Goal: Task Accomplishment & Management: Use online tool/utility

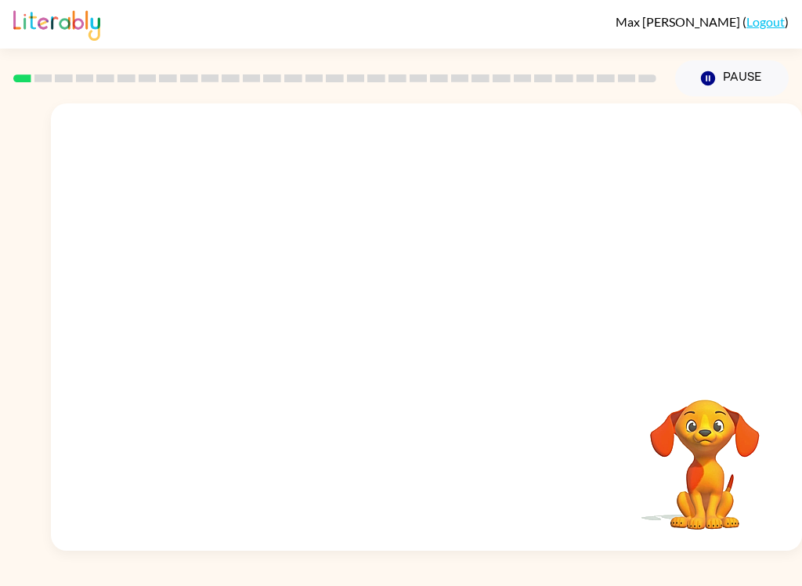
click at [237, 288] on video "Your browser must support playing .mp4 files to use Literably. Please try using…" at bounding box center [426, 234] width 751 height 263
click at [246, 291] on video "Your browser must support playing .mp4 files to use Literably. Please try using…" at bounding box center [426, 234] width 751 height 263
click at [237, 280] on video "Your browser must support playing .mp4 files to use Literably. Please try using…" at bounding box center [426, 234] width 751 height 263
click at [243, 284] on video "Your browser must support playing .mp4 files to use Literably. Please try using…" at bounding box center [426, 234] width 751 height 263
click at [245, 292] on video "Your browser must support playing .mp4 files to use Literably. Please try using…" at bounding box center [426, 234] width 751 height 263
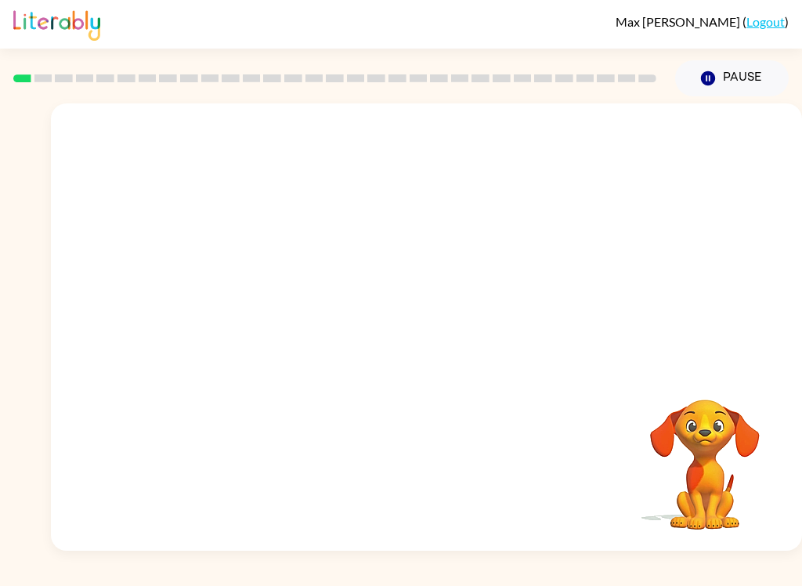
click at [241, 288] on video "Your browser must support playing .mp4 files to use Literably. Please try using…" at bounding box center [426, 234] width 751 height 263
click at [241, 287] on video "Your browser must support playing .mp4 files to use Literably. Please try using…" at bounding box center [426, 234] width 751 height 263
click at [422, 338] on icon "button" at bounding box center [426, 334] width 27 height 27
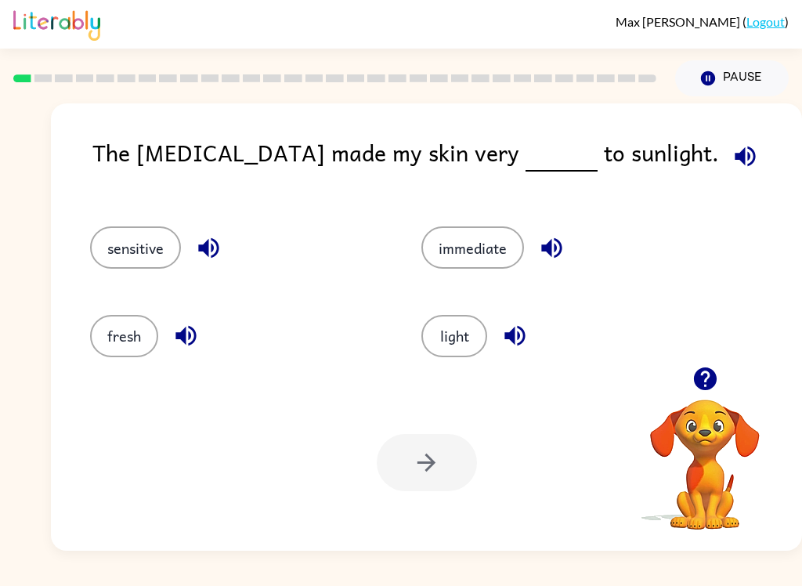
click at [139, 251] on button "sensitive" at bounding box center [135, 247] width 91 height 42
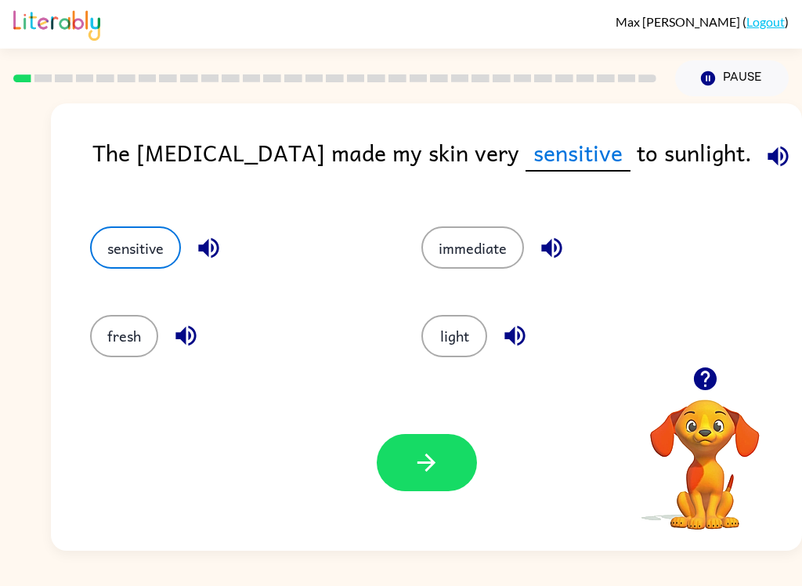
click at [433, 480] on button "button" at bounding box center [427, 462] width 100 height 57
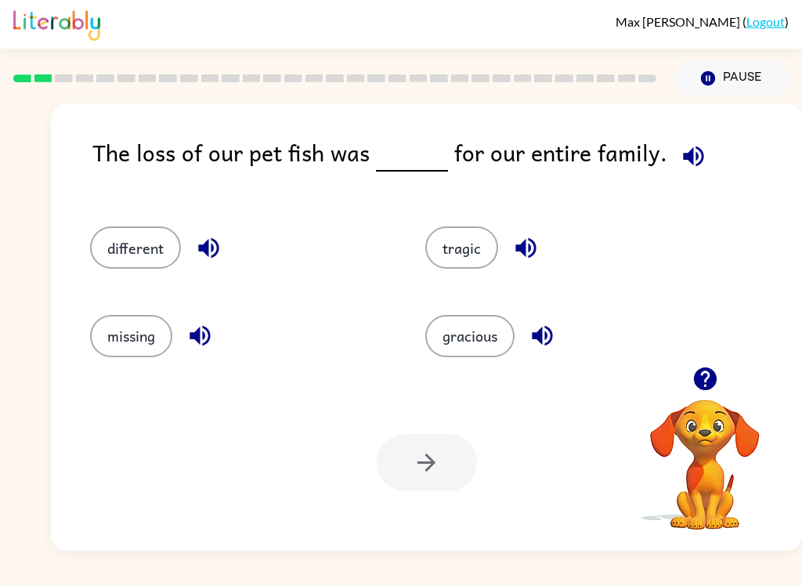
click at [454, 249] on button "tragic" at bounding box center [461, 247] width 73 height 42
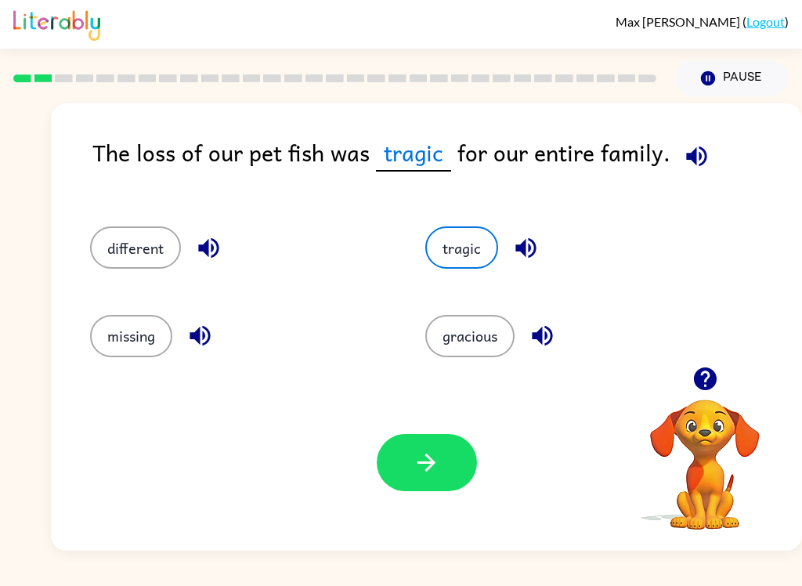
click at [425, 465] on icon "button" at bounding box center [426, 462] width 27 height 27
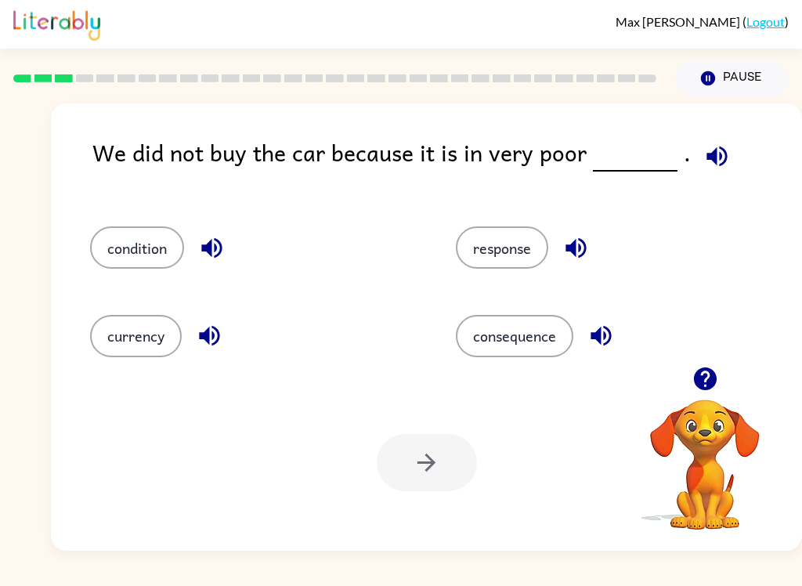
click at [125, 246] on button "condition" at bounding box center [137, 247] width 94 height 42
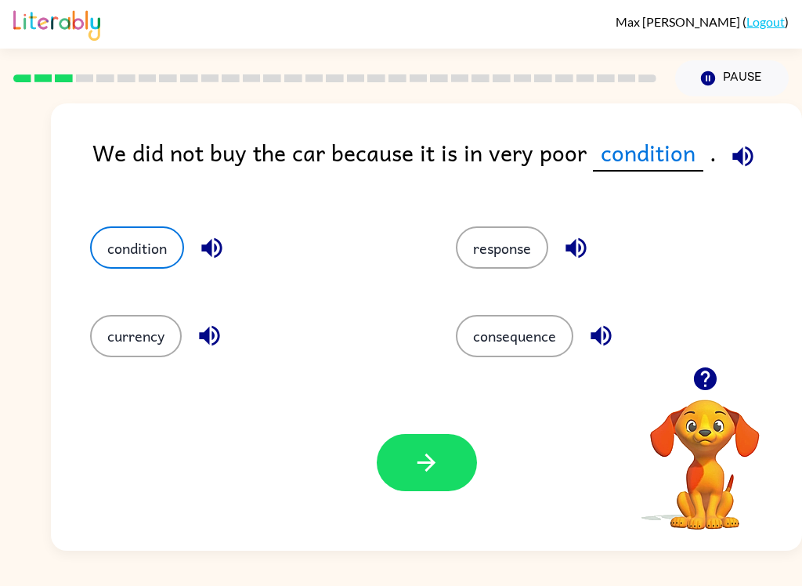
click at [437, 482] on button "button" at bounding box center [427, 462] width 100 height 57
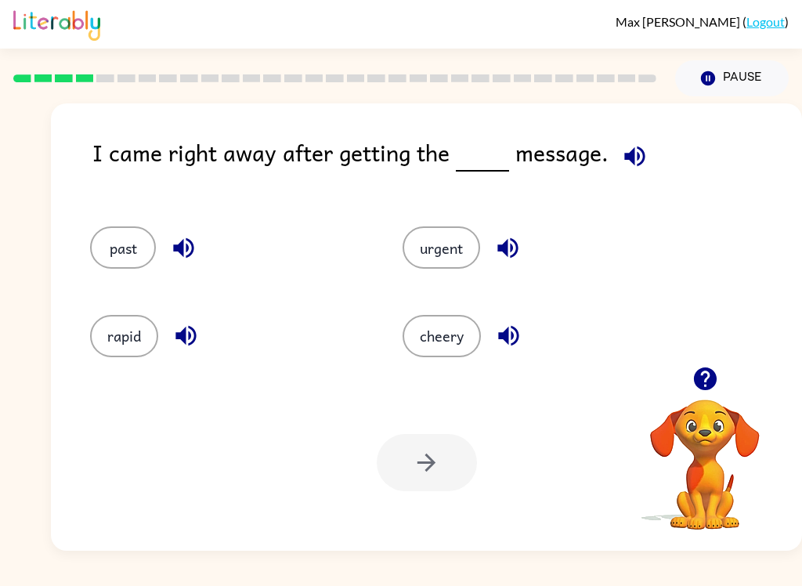
click at [443, 241] on button "urgent" at bounding box center [442, 247] width 78 height 42
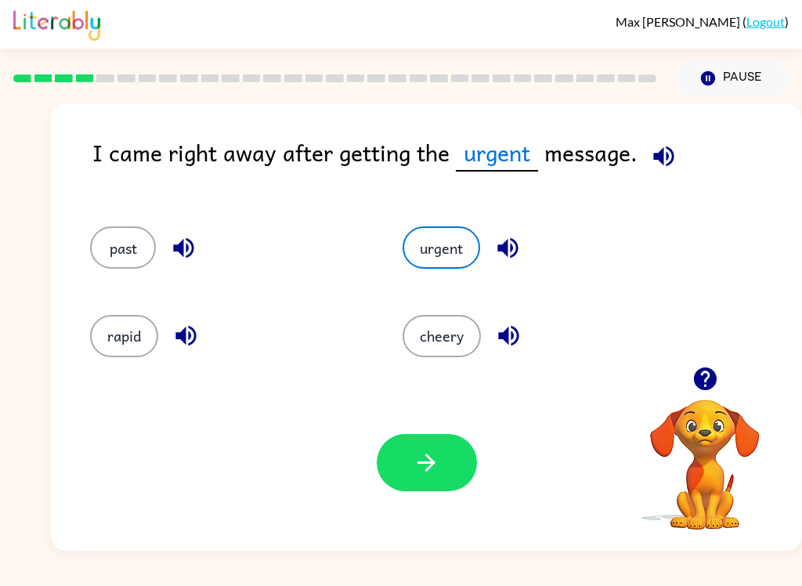
click at [430, 465] on icon "button" at bounding box center [426, 462] width 27 height 27
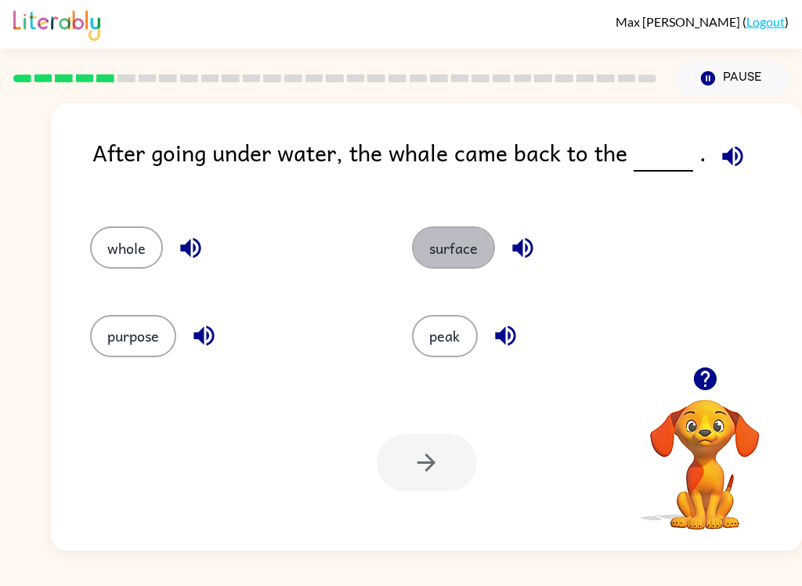
click at [453, 248] on button "surface" at bounding box center [453, 247] width 83 height 42
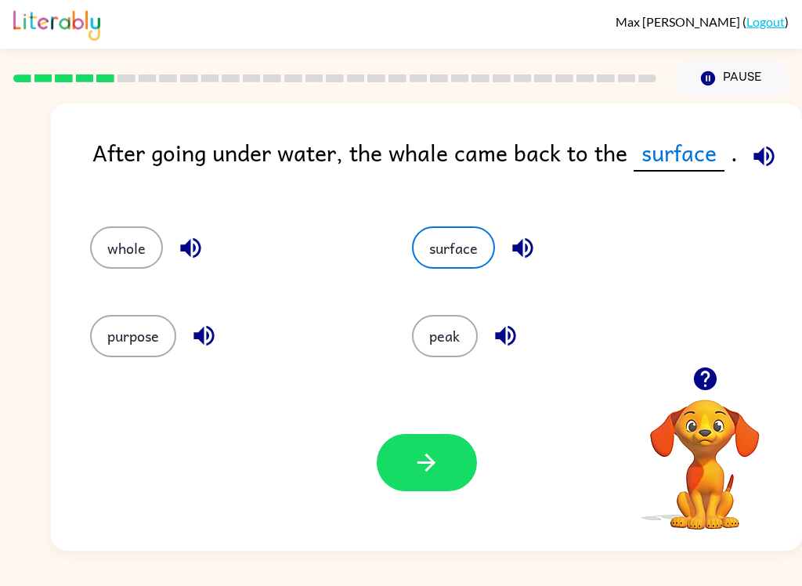
click at [440, 476] on button "button" at bounding box center [427, 462] width 100 height 57
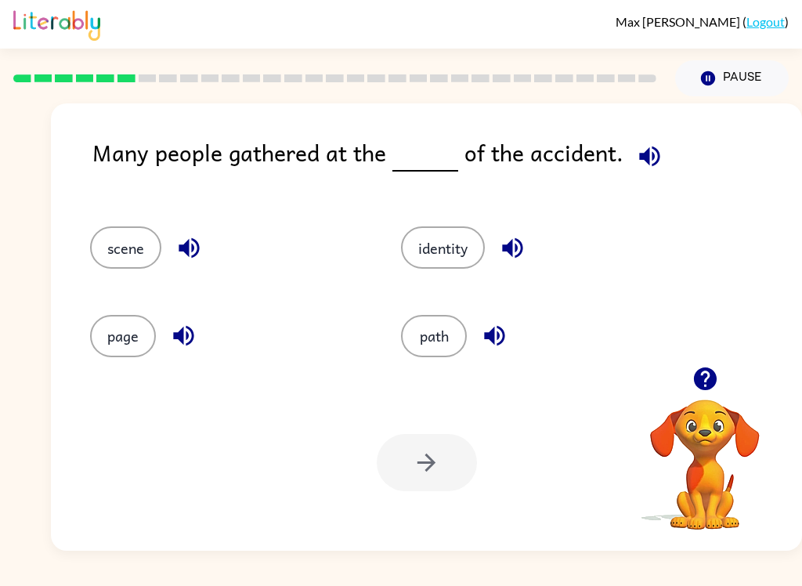
click at [114, 256] on button "scene" at bounding box center [125, 247] width 71 height 42
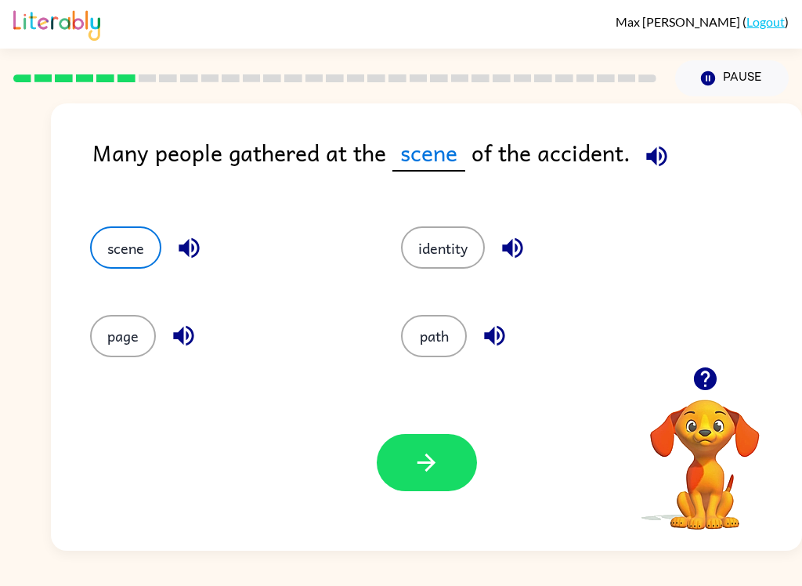
click at [441, 451] on button "button" at bounding box center [427, 462] width 100 height 57
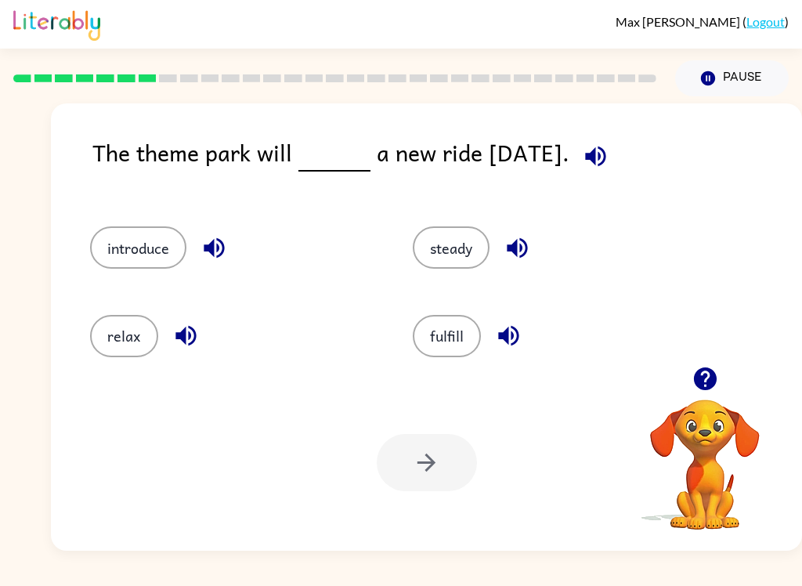
click at [131, 239] on button "introduce" at bounding box center [138, 247] width 96 height 42
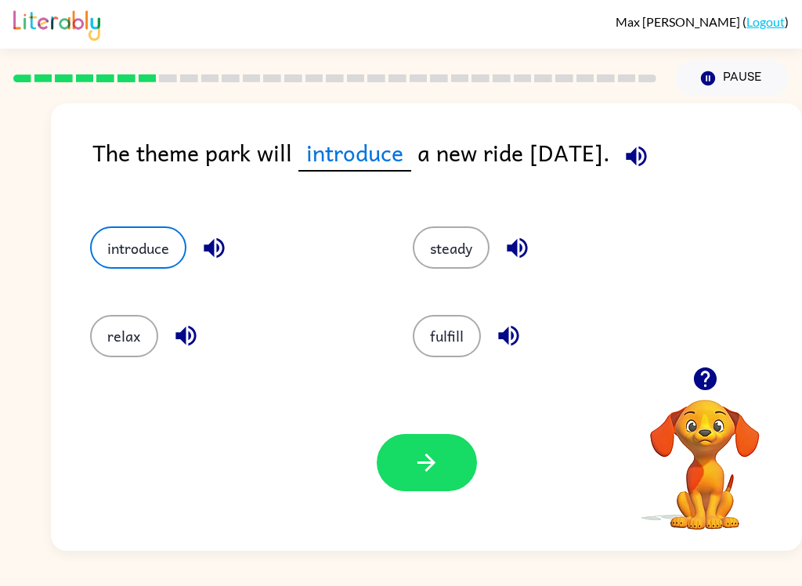
click at [438, 458] on icon "button" at bounding box center [426, 462] width 27 height 27
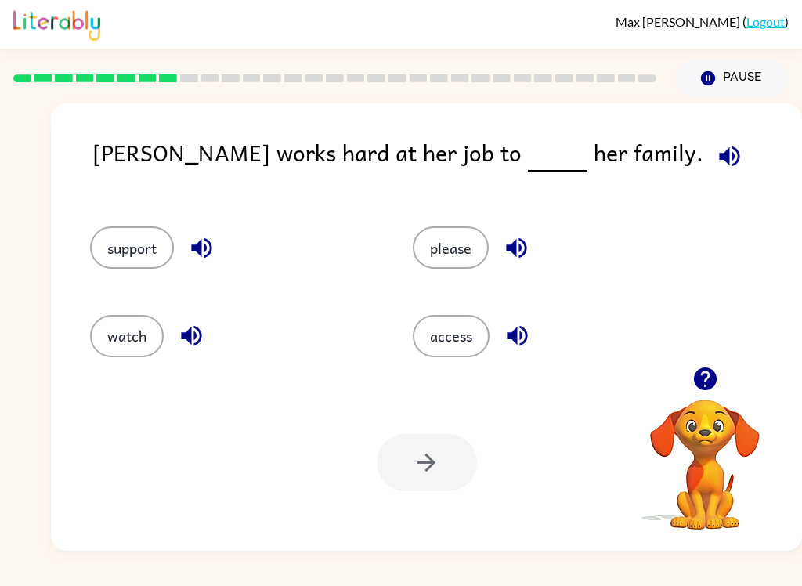
click at [167, 226] on div "support" at bounding box center [221, 241] width 323 height 88
click at [127, 237] on button "support" at bounding box center [132, 247] width 84 height 42
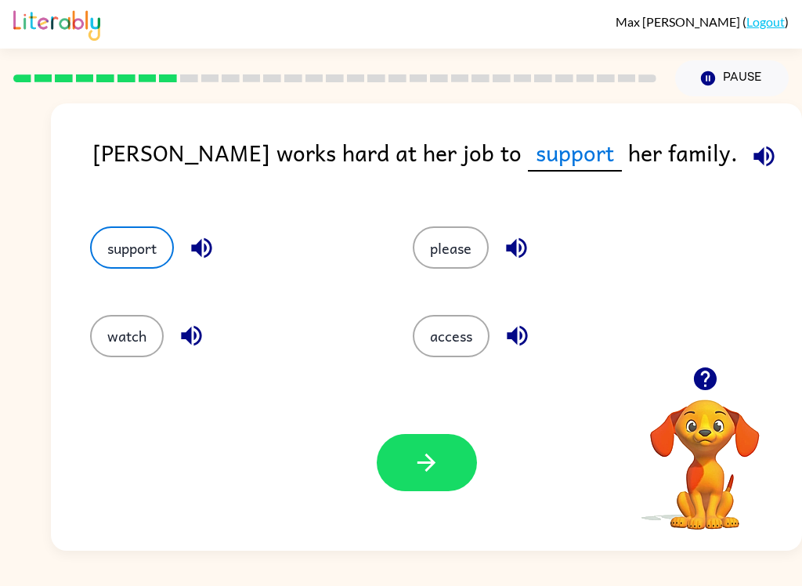
click at [434, 480] on button "button" at bounding box center [427, 462] width 100 height 57
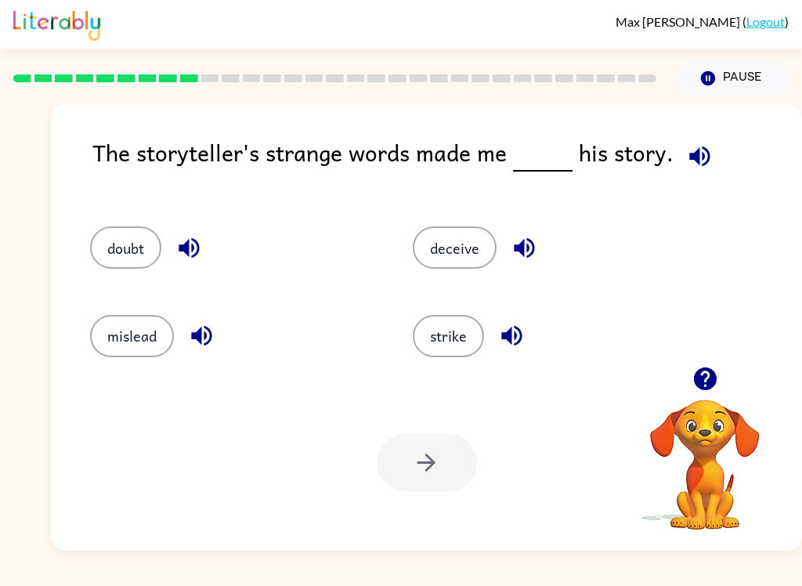
click at [126, 250] on button "doubt" at bounding box center [125, 247] width 71 height 42
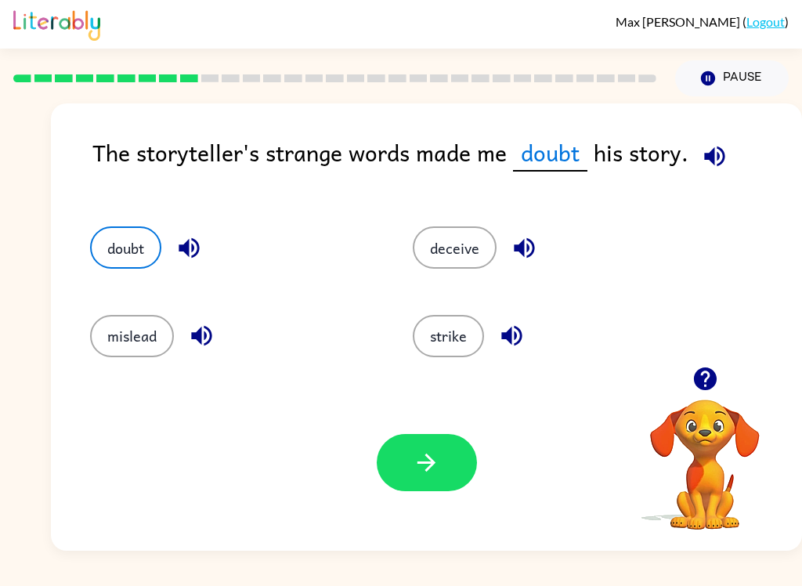
click at [443, 473] on button "button" at bounding box center [427, 462] width 100 height 57
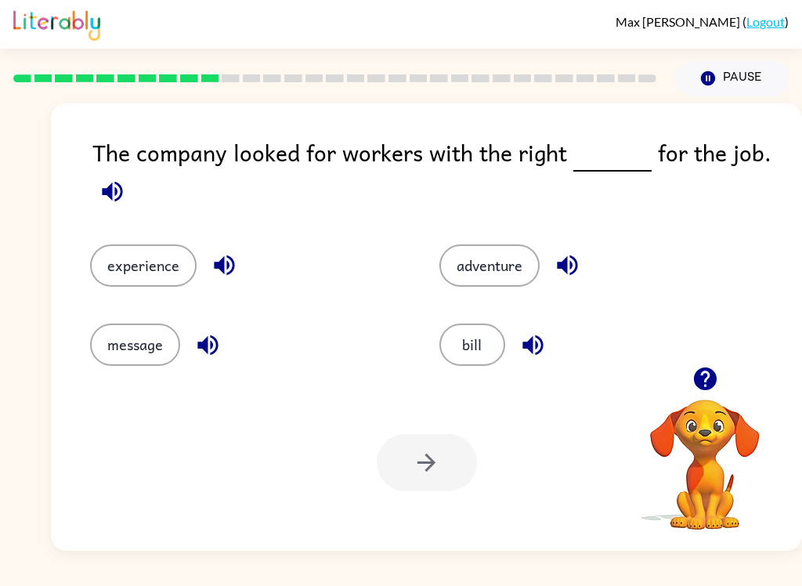
click at [131, 270] on button "experience" at bounding box center [143, 265] width 107 height 42
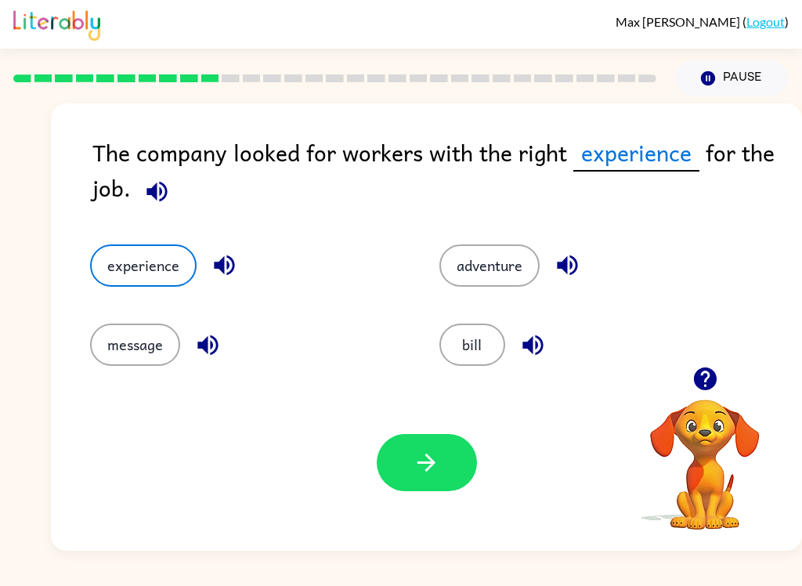
click at [436, 461] on icon "button" at bounding box center [426, 462] width 27 height 27
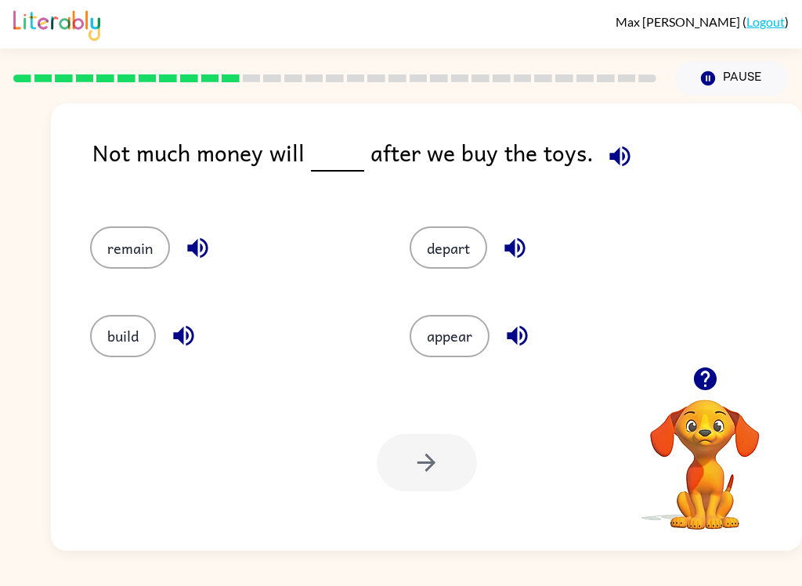
click at [119, 237] on button "remain" at bounding box center [130, 247] width 80 height 42
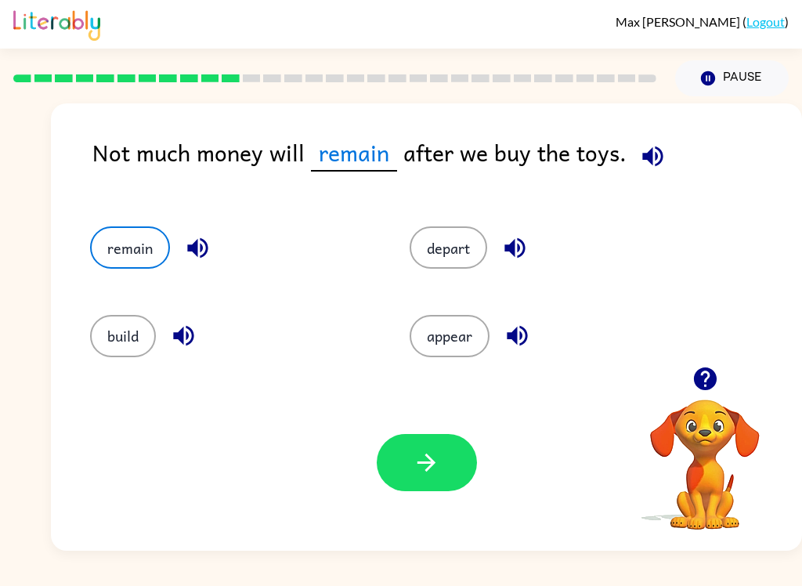
click at [435, 480] on button "button" at bounding box center [427, 462] width 100 height 57
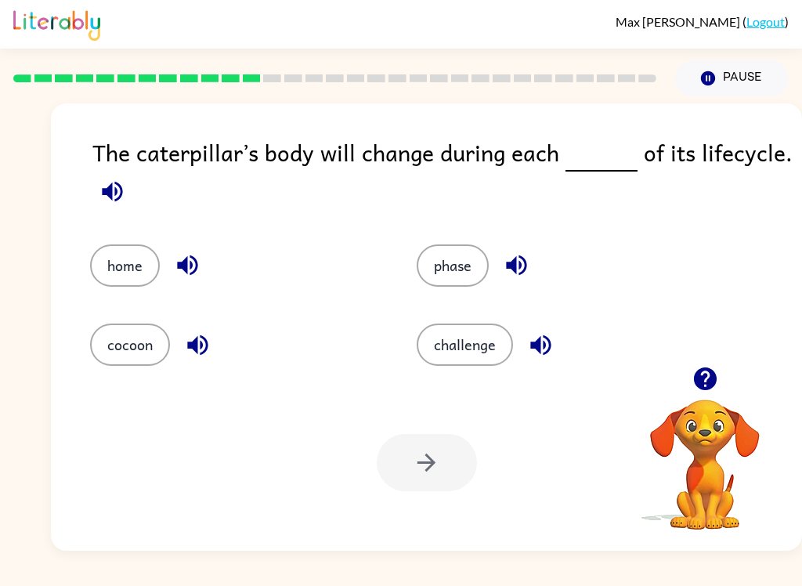
click at [458, 275] on button "phase" at bounding box center [453, 265] width 72 height 42
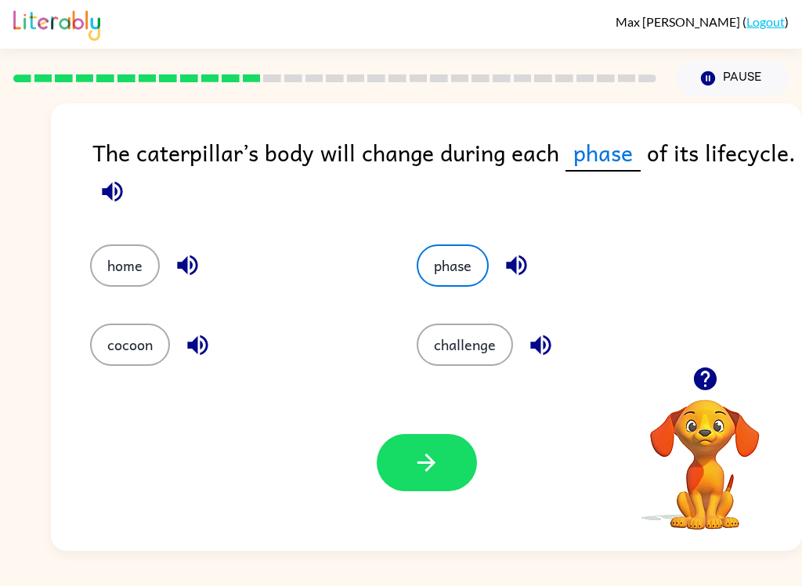
click at [426, 487] on button "button" at bounding box center [427, 462] width 100 height 57
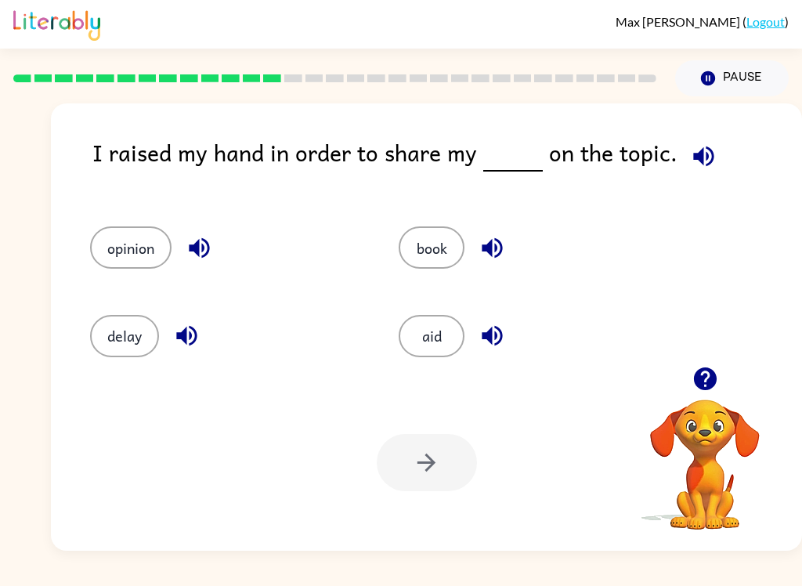
click at [696, 147] on icon "button" at bounding box center [703, 156] width 27 height 27
click at [115, 342] on button "delay" at bounding box center [124, 336] width 69 height 42
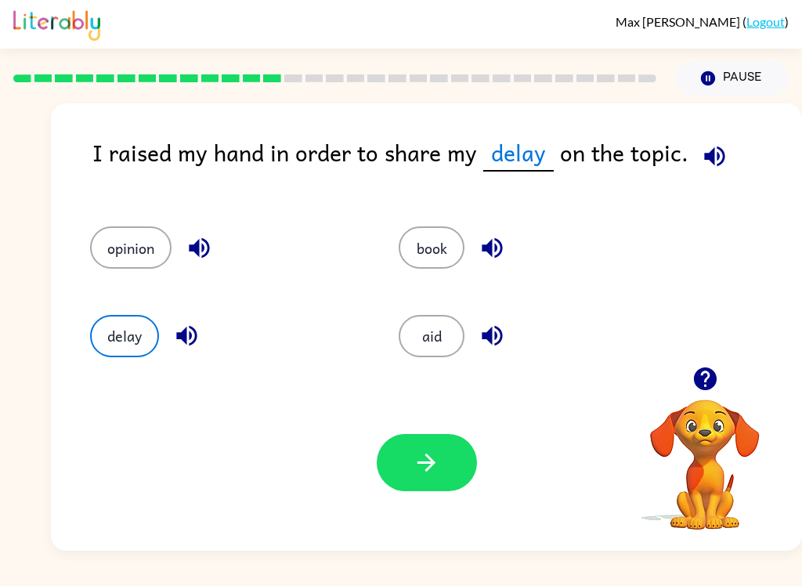
click at [191, 341] on icon "button" at bounding box center [186, 335] width 27 height 27
click at [127, 337] on button "delay" at bounding box center [124, 336] width 69 height 42
click at [703, 153] on icon "button" at bounding box center [714, 156] width 27 height 27
click at [152, 248] on button "opinion" at bounding box center [130, 247] width 81 height 42
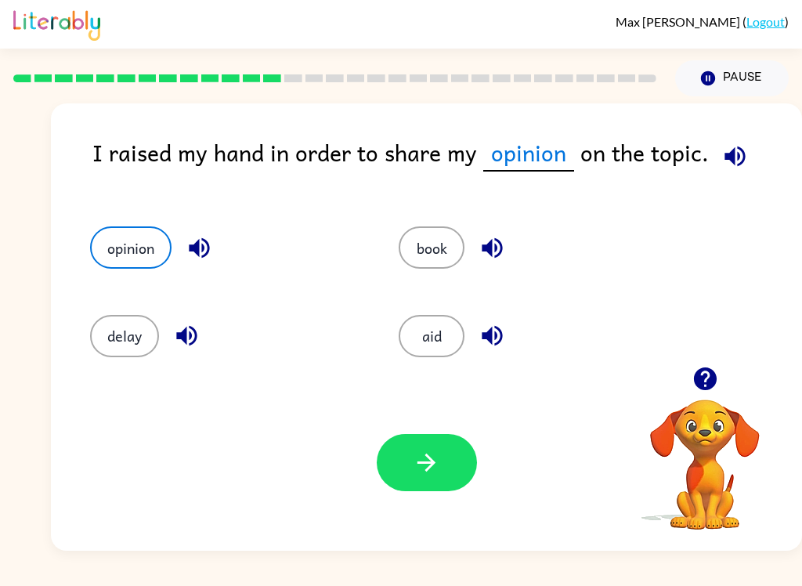
click at [454, 460] on button "button" at bounding box center [427, 462] width 100 height 57
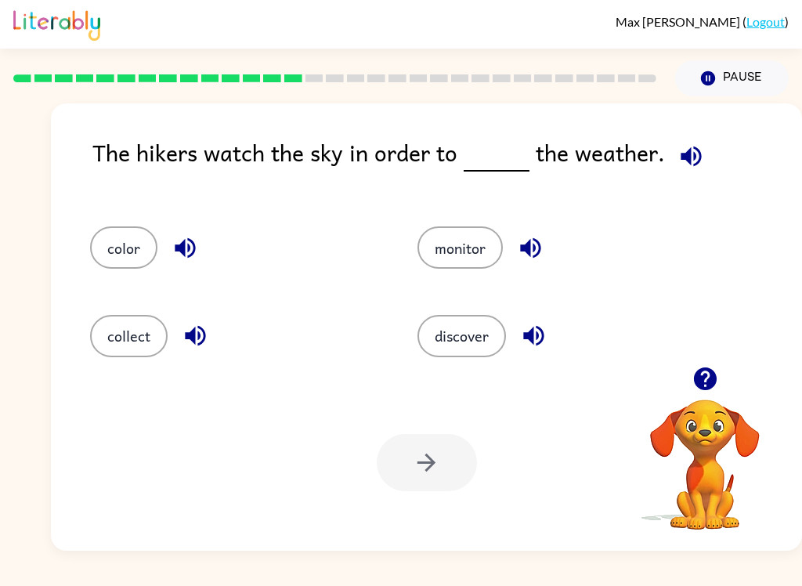
click at [98, 353] on button "collect" at bounding box center [129, 336] width 78 height 42
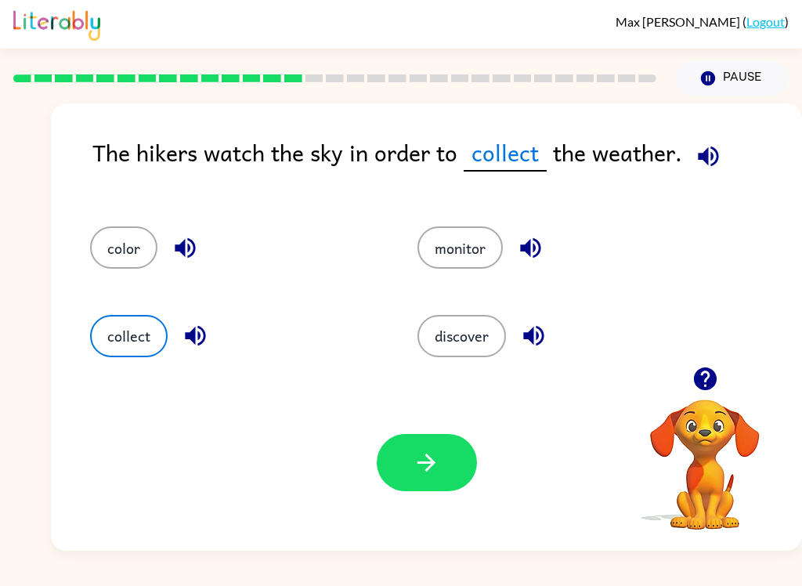
click at [435, 483] on button "button" at bounding box center [427, 462] width 100 height 57
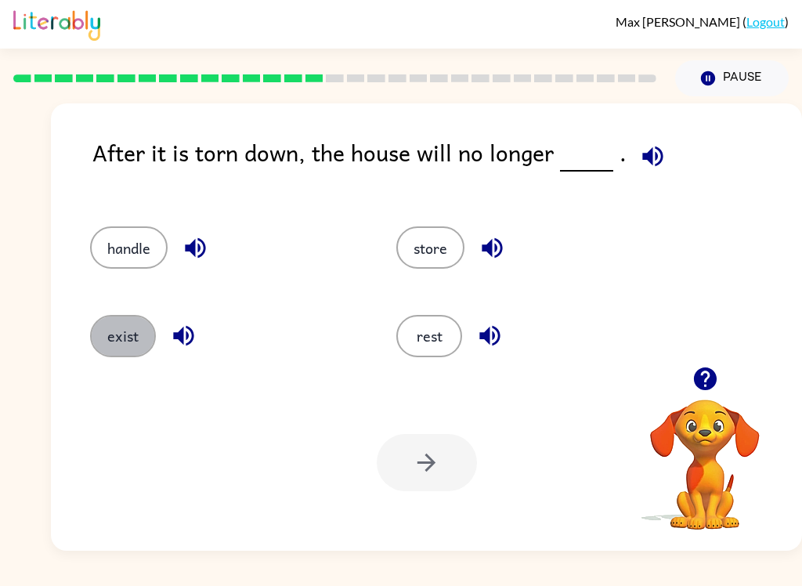
click at [122, 340] on button "exist" at bounding box center [123, 336] width 66 height 42
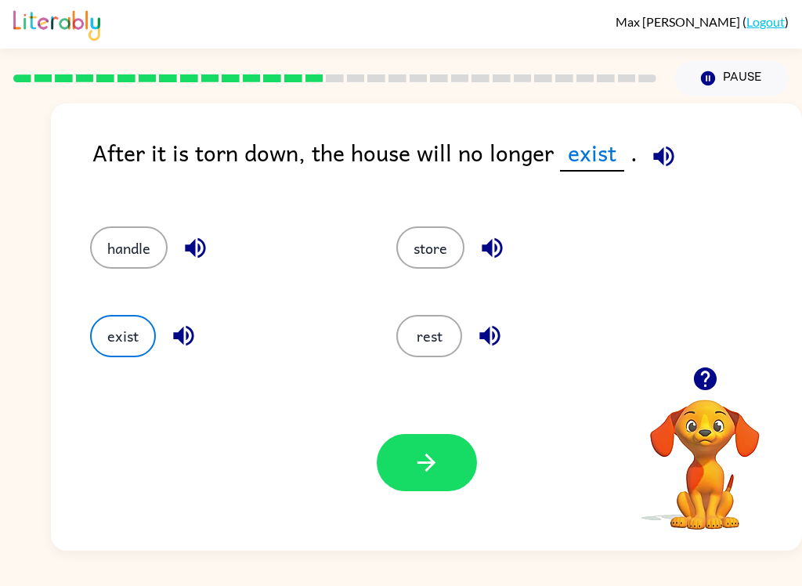
click at [425, 471] on icon "button" at bounding box center [426, 462] width 27 height 27
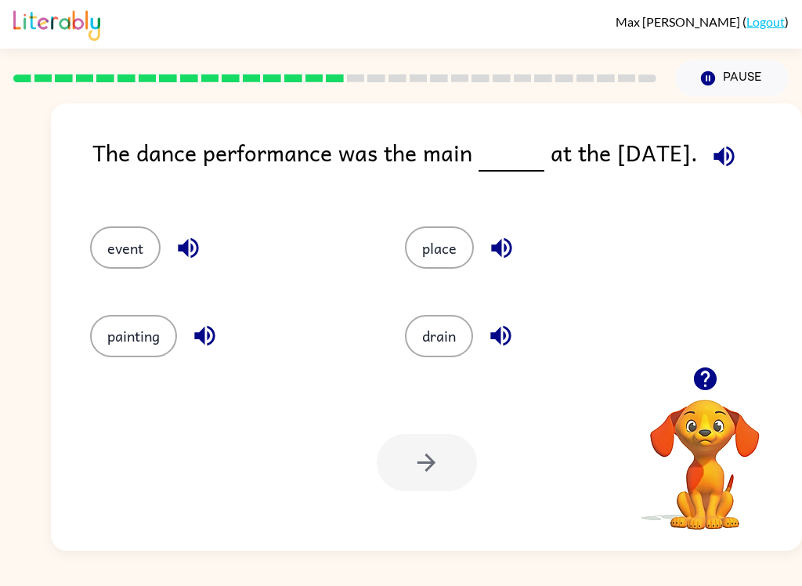
click at [112, 236] on button "event" at bounding box center [125, 247] width 71 height 42
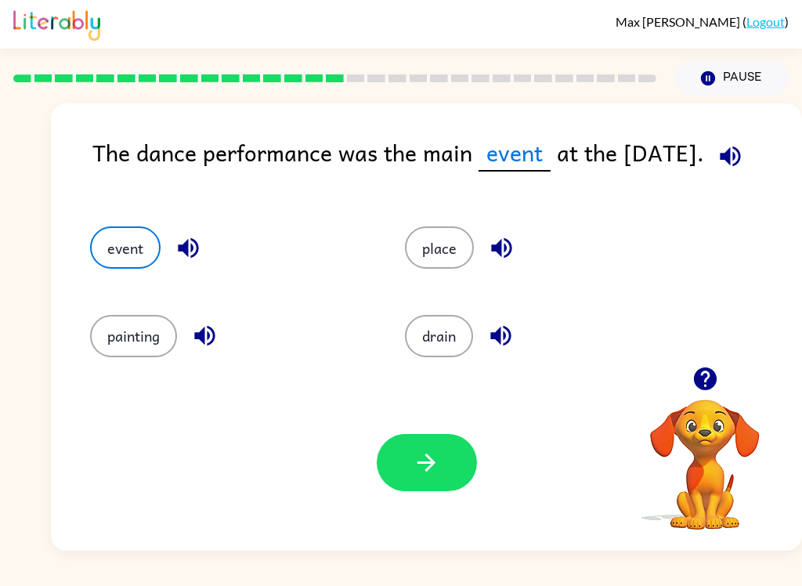
click at [446, 476] on button "button" at bounding box center [427, 462] width 100 height 57
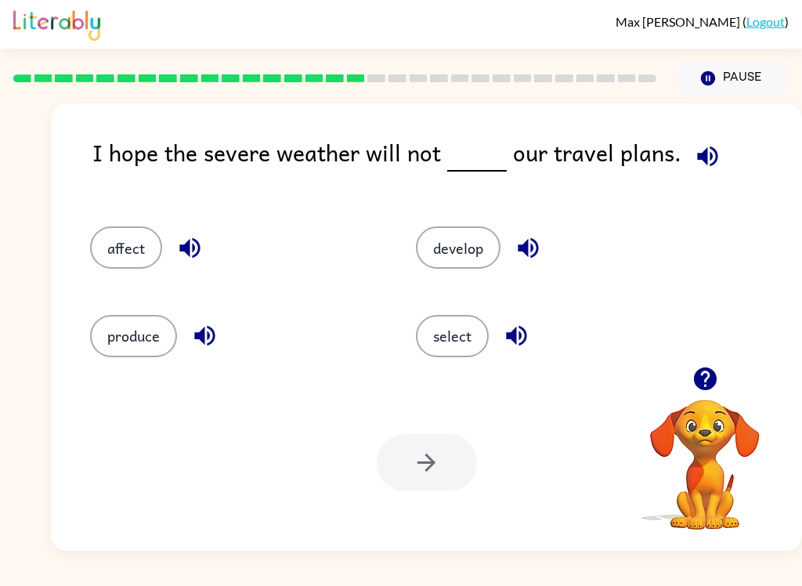
click at [96, 252] on button "affect" at bounding box center [126, 247] width 72 height 42
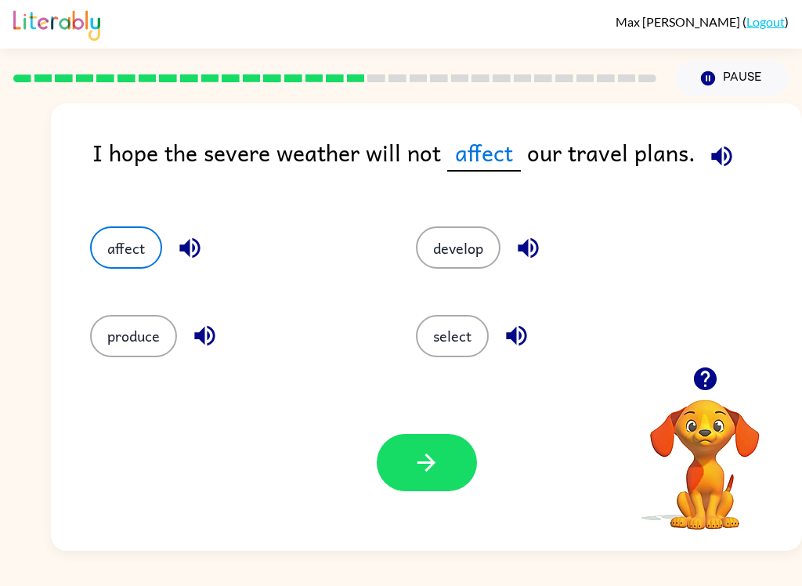
click at [447, 480] on button "button" at bounding box center [427, 462] width 100 height 57
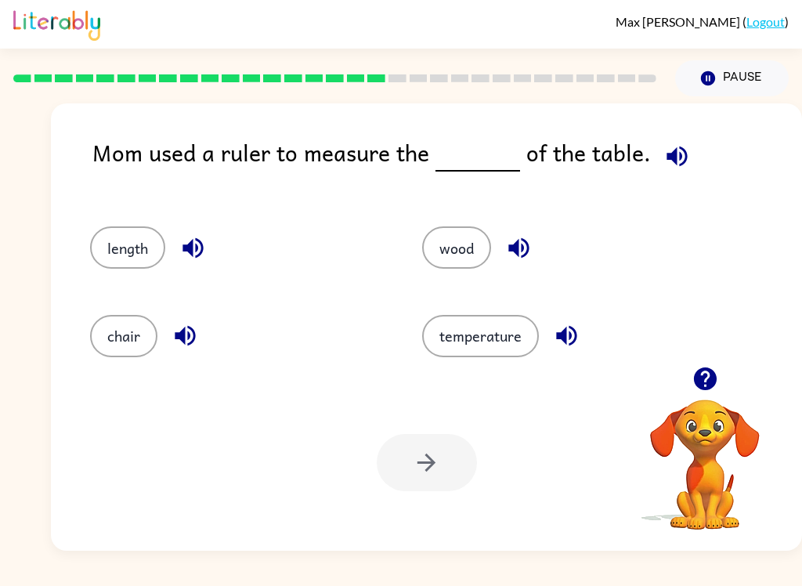
click at [145, 235] on button "length" at bounding box center [127, 247] width 75 height 42
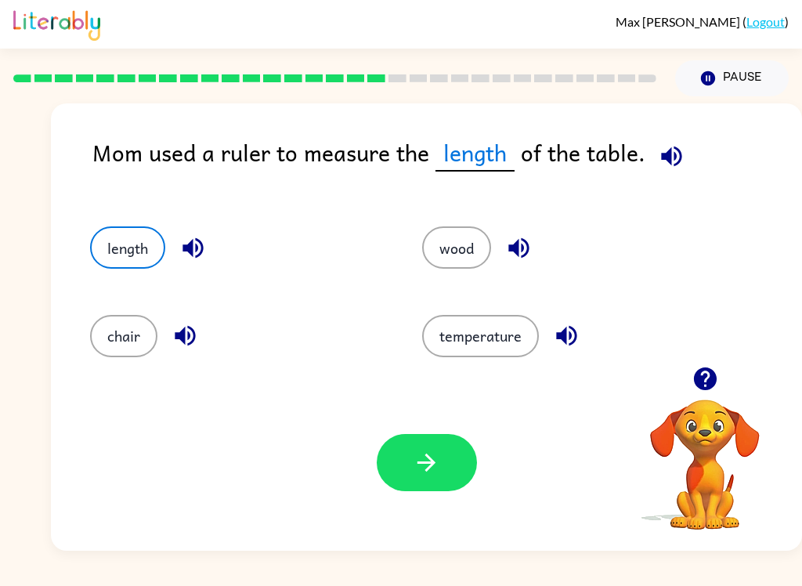
click at [424, 471] on icon "button" at bounding box center [426, 462] width 27 height 27
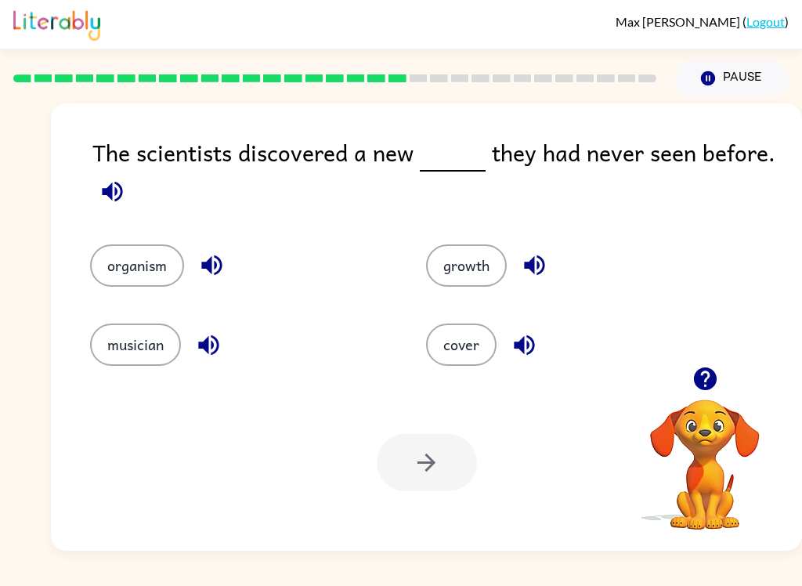
click at [136, 259] on button "organism" at bounding box center [137, 265] width 94 height 42
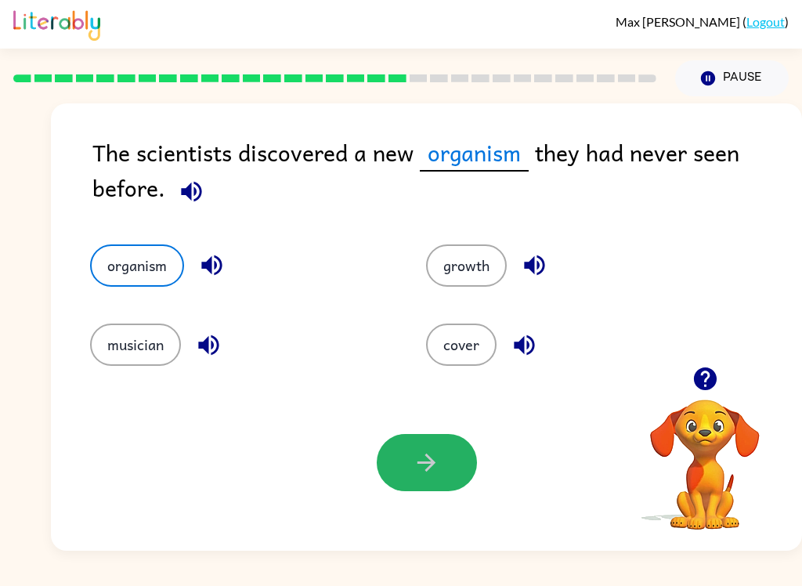
click at [436, 472] on icon "button" at bounding box center [426, 462] width 27 height 27
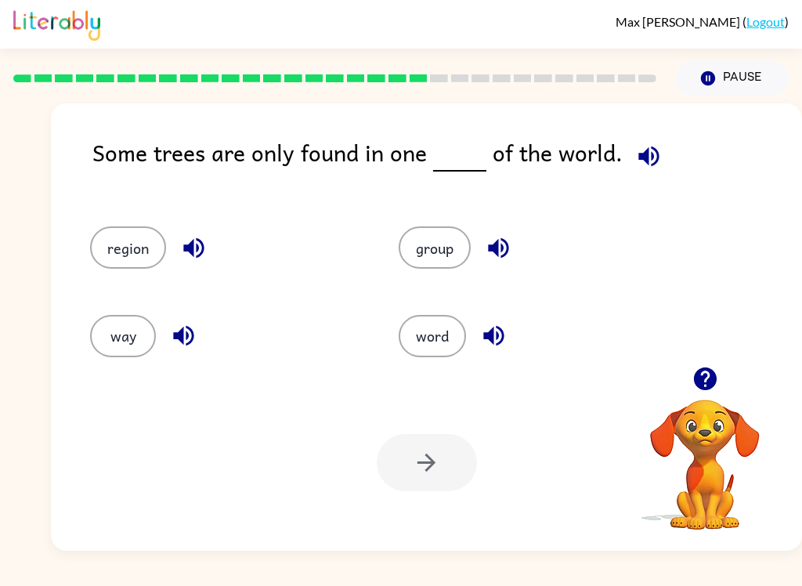
click at [135, 247] on button "region" at bounding box center [128, 247] width 76 height 42
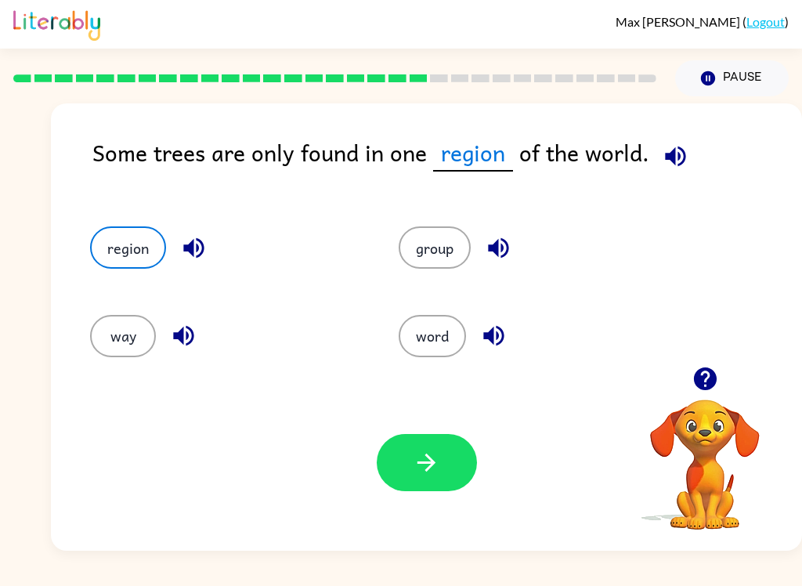
click at [682, 150] on icon "button" at bounding box center [675, 156] width 27 height 27
click at [102, 322] on button "way" at bounding box center [123, 336] width 66 height 42
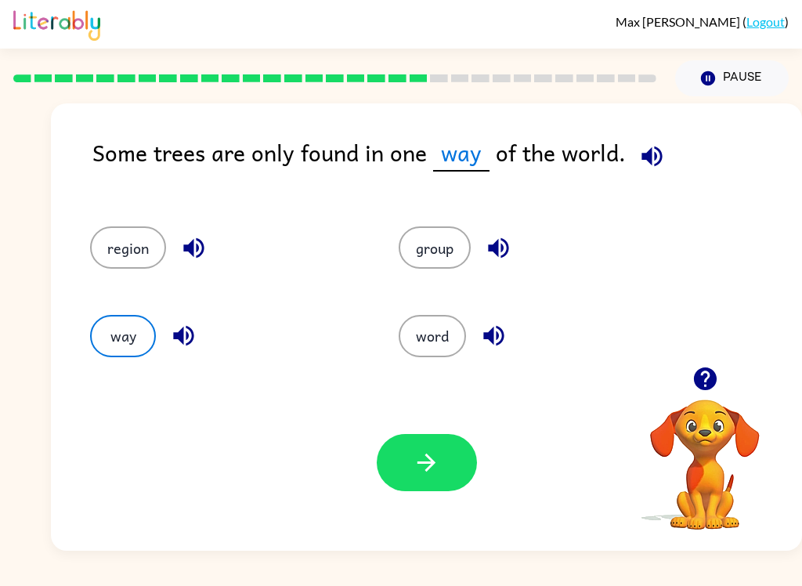
click at [446, 473] on button "button" at bounding box center [427, 462] width 100 height 57
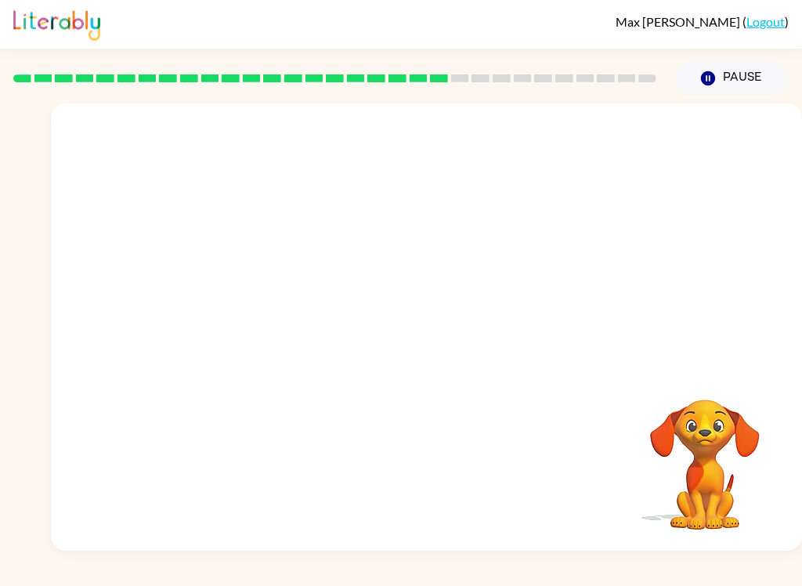
click at [287, 312] on video "Your browser must support playing .mp4 files to use Literably. Please try using…" at bounding box center [426, 234] width 751 height 263
click at [440, 329] on div at bounding box center [427, 334] width 100 height 57
click at [437, 327] on icon "button" at bounding box center [426, 334] width 27 height 27
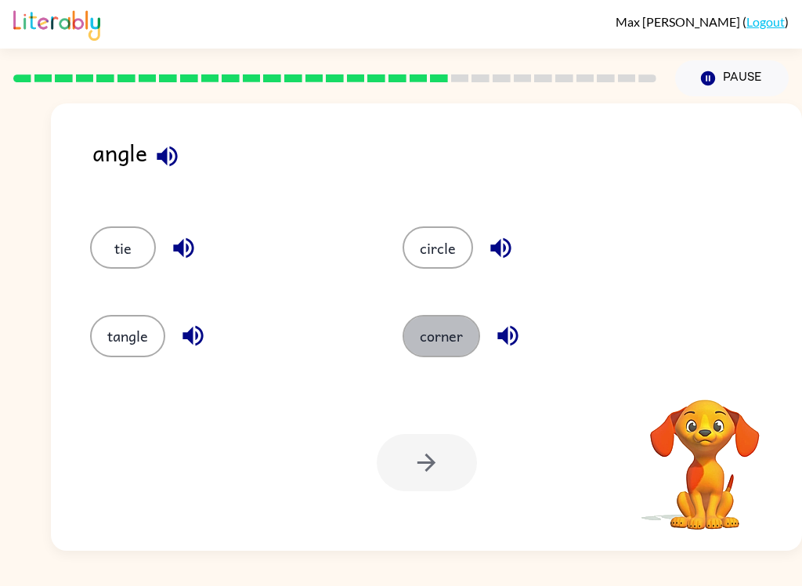
click at [436, 331] on button "corner" at bounding box center [442, 336] width 78 height 42
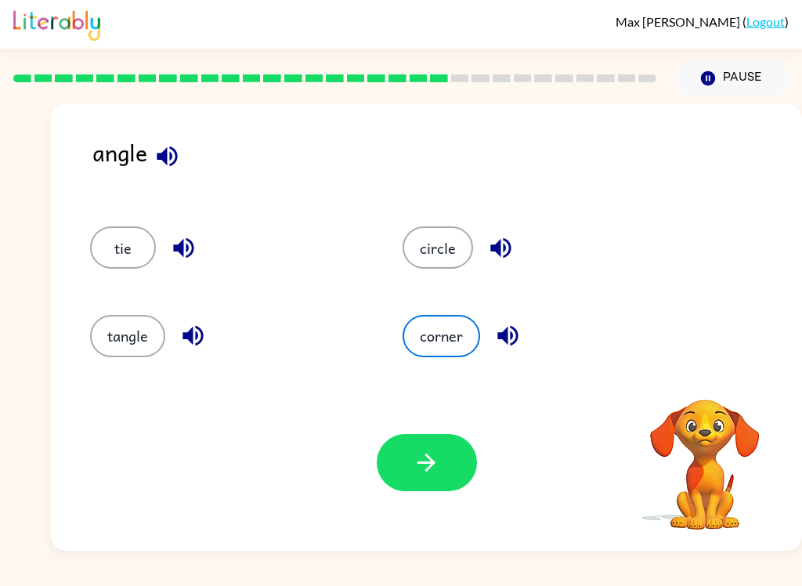
click at [440, 447] on button "button" at bounding box center [427, 462] width 100 height 57
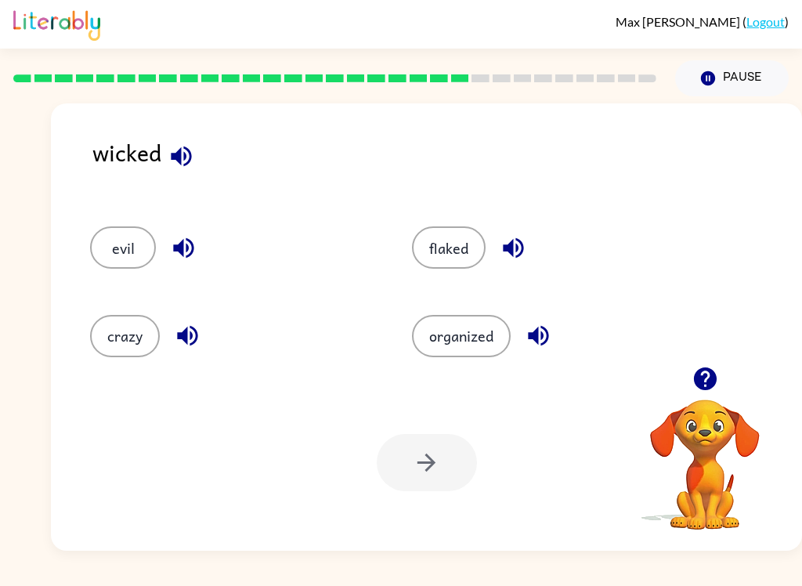
click at [126, 237] on button "evil" at bounding box center [123, 247] width 66 height 42
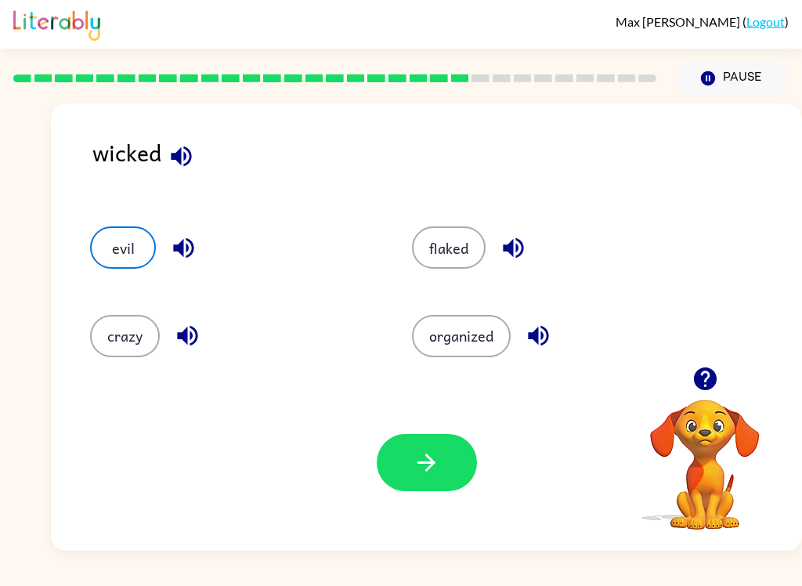
click at [428, 463] on icon "button" at bounding box center [427, 463] width 18 height 18
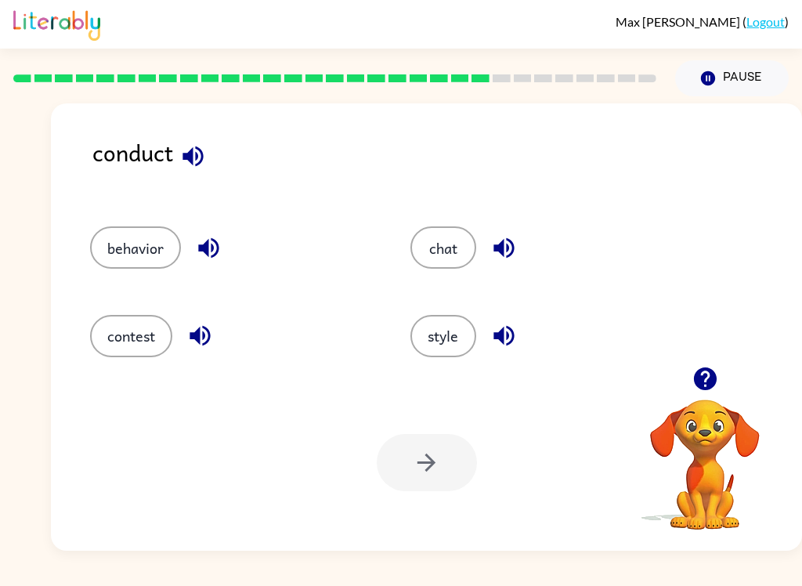
click at [143, 344] on button "contest" at bounding box center [131, 336] width 82 height 42
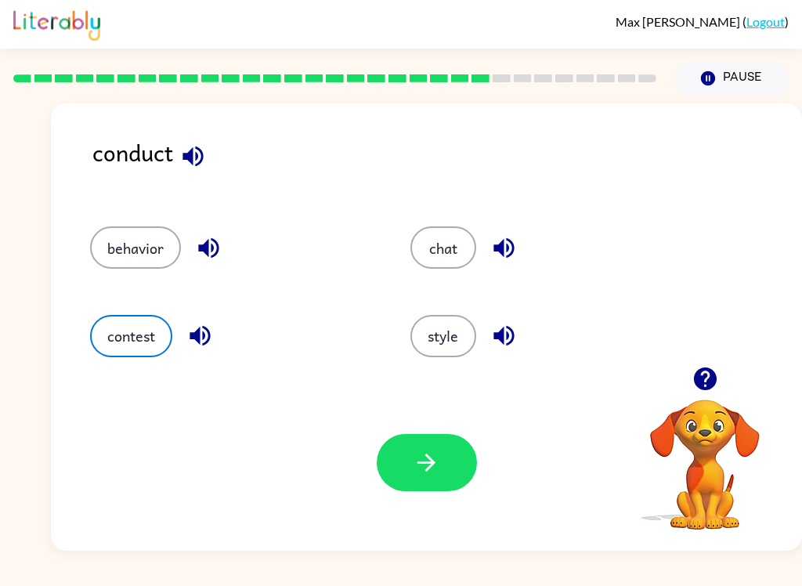
click at [422, 458] on icon "button" at bounding box center [426, 462] width 27 height 27
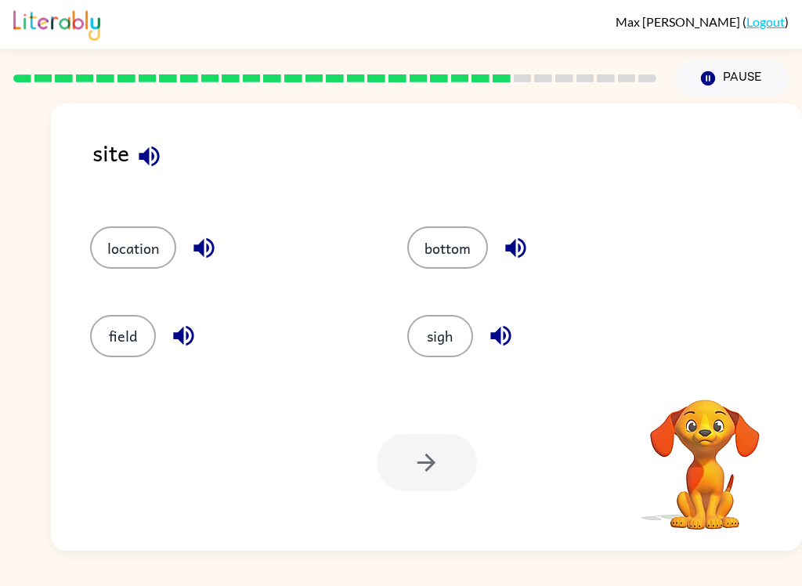
click at [465, 346] on button "sigh" at bounding box center [440, 336] width 66 height 42
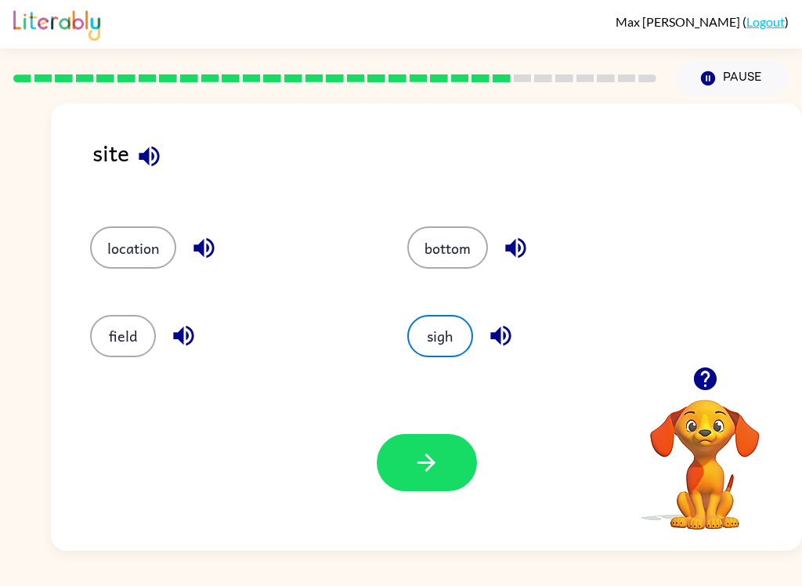
click at [434, 482] on button "button" at bounding box center [427, 462] width 100 height 57
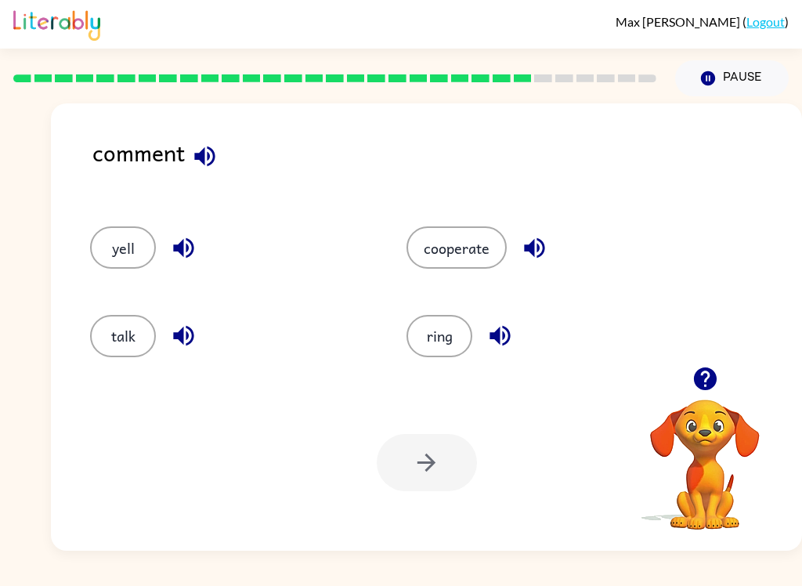
click at [441, 467] on div at bounding box center [427, 462] width 100 height 57
click at [107, 338] on button "talk" at bounding box center [123, 336] width 66 height 42
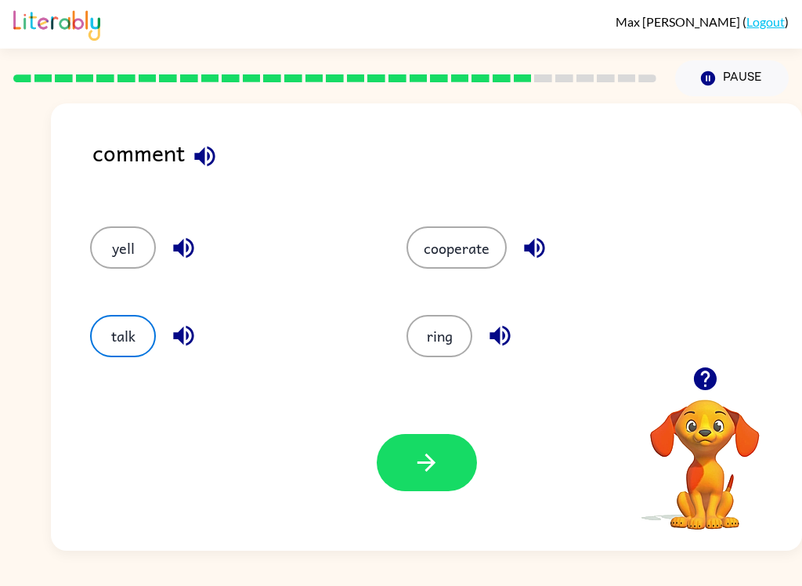
click at [431, 454] on icon "button" at bounding box center [426, 462] width 27 height 27
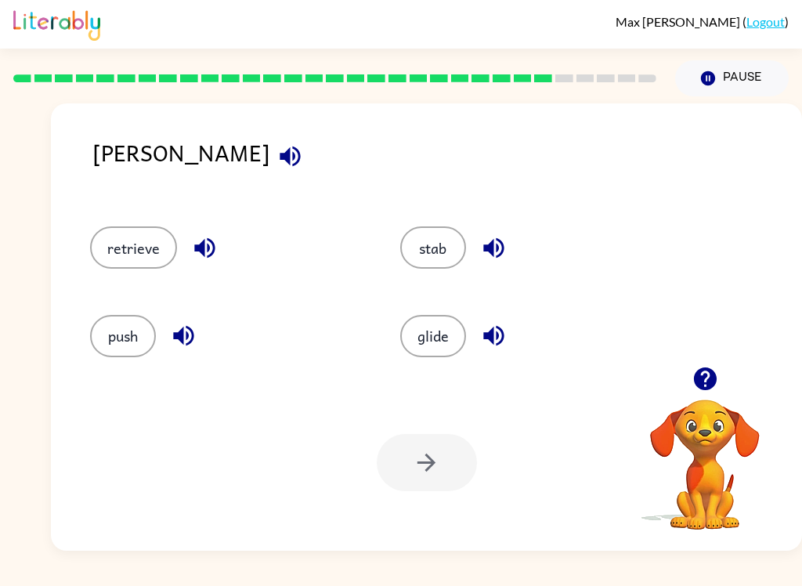
click at [132, 263] on button "retrieve" at bounding box center [133, 247] width 87 height 42
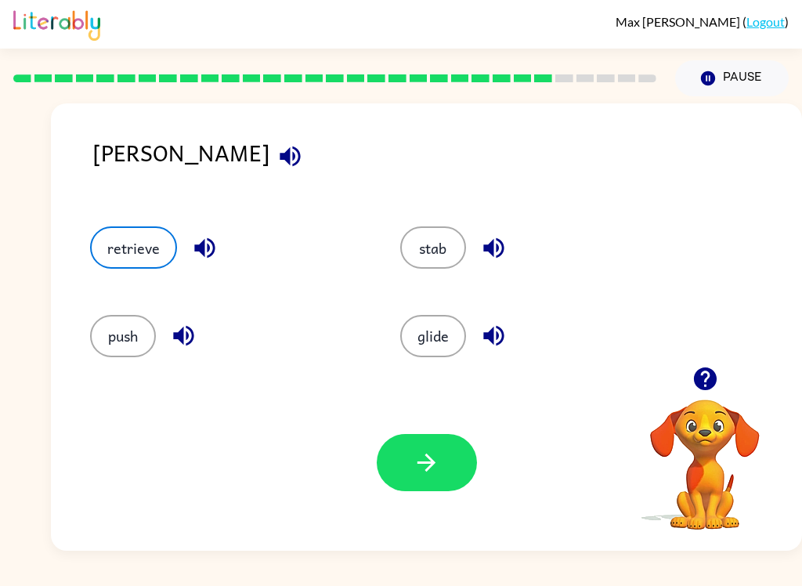
click at [432, 469] on icon "button" at bounding box center [426, 462] width 27 height 27
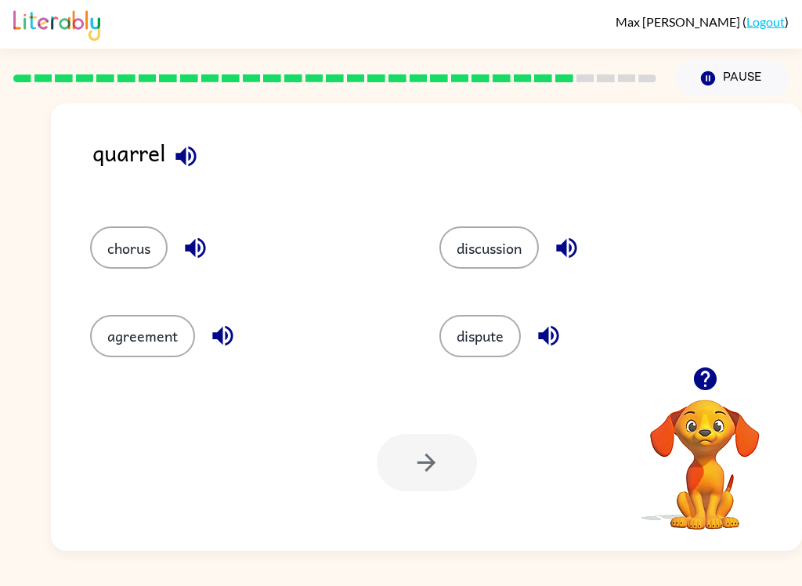
click at [133, 244] on button "chorus" at bounding box center [129, 247] width 78 height 42
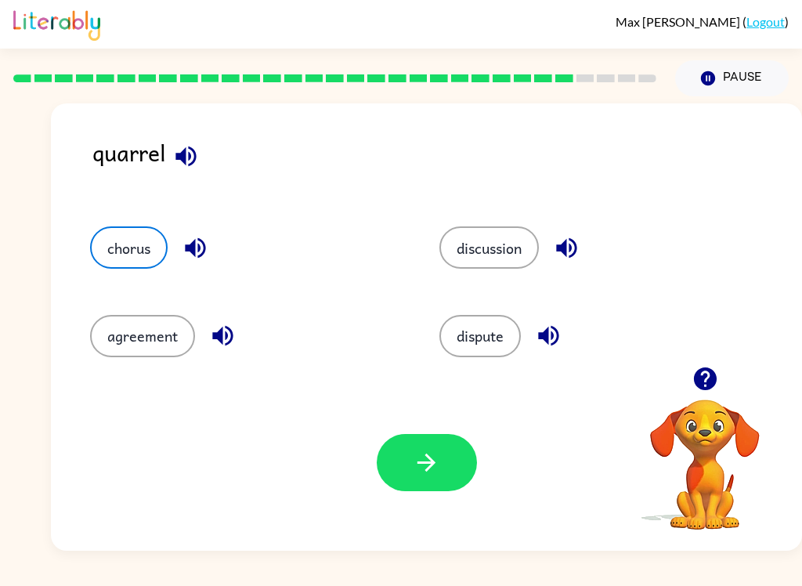
click at [437, 463] on icon "button" at bounding box center [426, 462] width 27 height 27
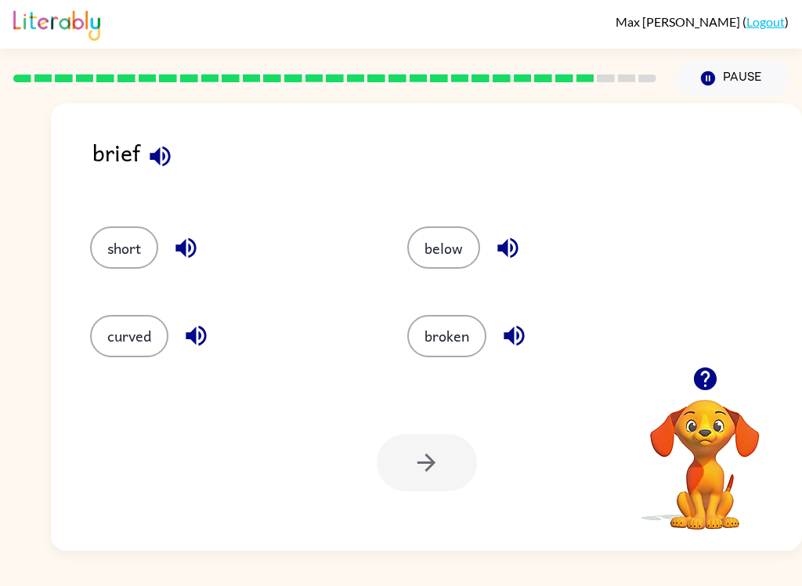
click at [116, 328] on button "curved" at bounding box center [129, 336] width 78 height 42
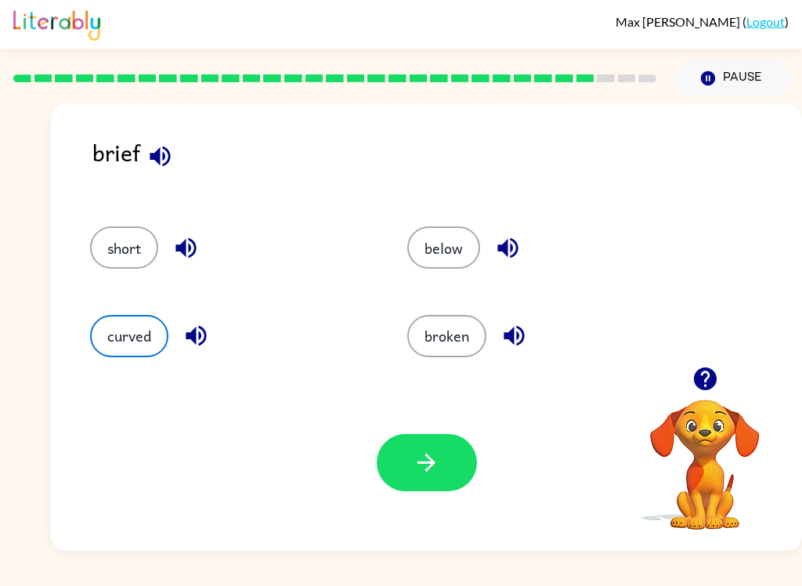
click at [429, 477] on button "button" at bounding box center [427, 462] width 100 height 57
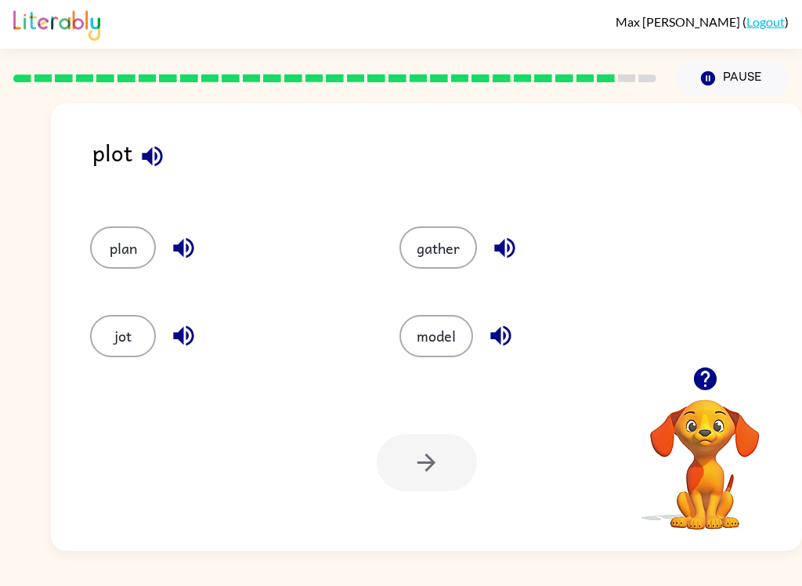
click at [120, 328] on button "jot" at bounding box center [123, 336] width 66 height 42
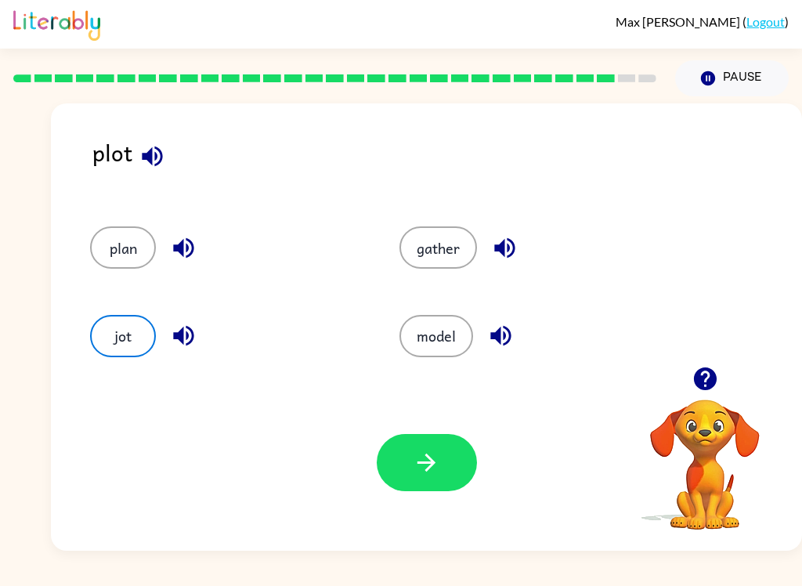
click at [448, 465] on button "button" at bounding box center [427, 462] width 100 height 57
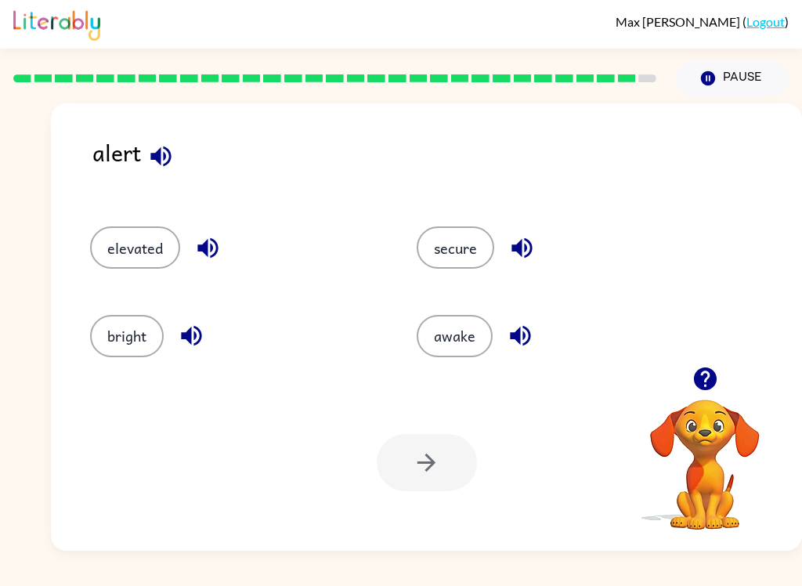
click at [469, 250] on button "secure" at bounding box center [456, 247] width 78 height 42
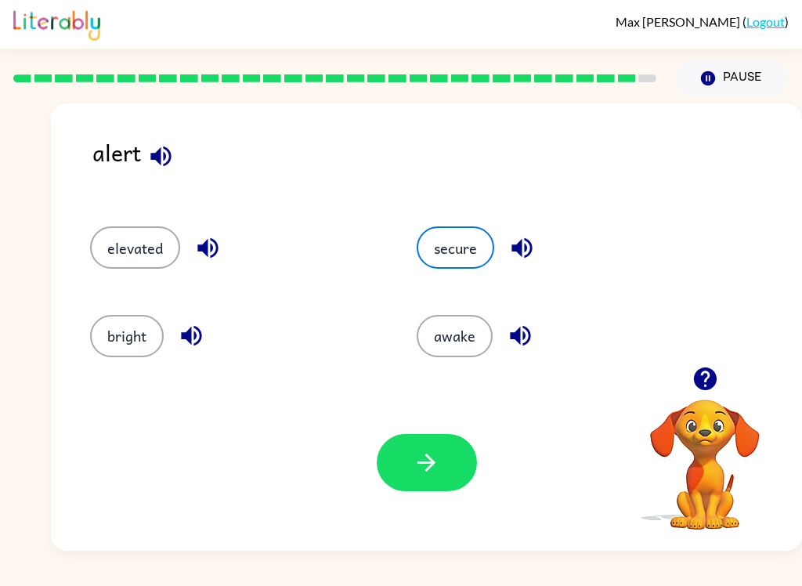
click at [424, 456] on icon "button" at bounding box center [426, 462] width 27 height 27
